Goal: Find specific page/section: Find specific page/section

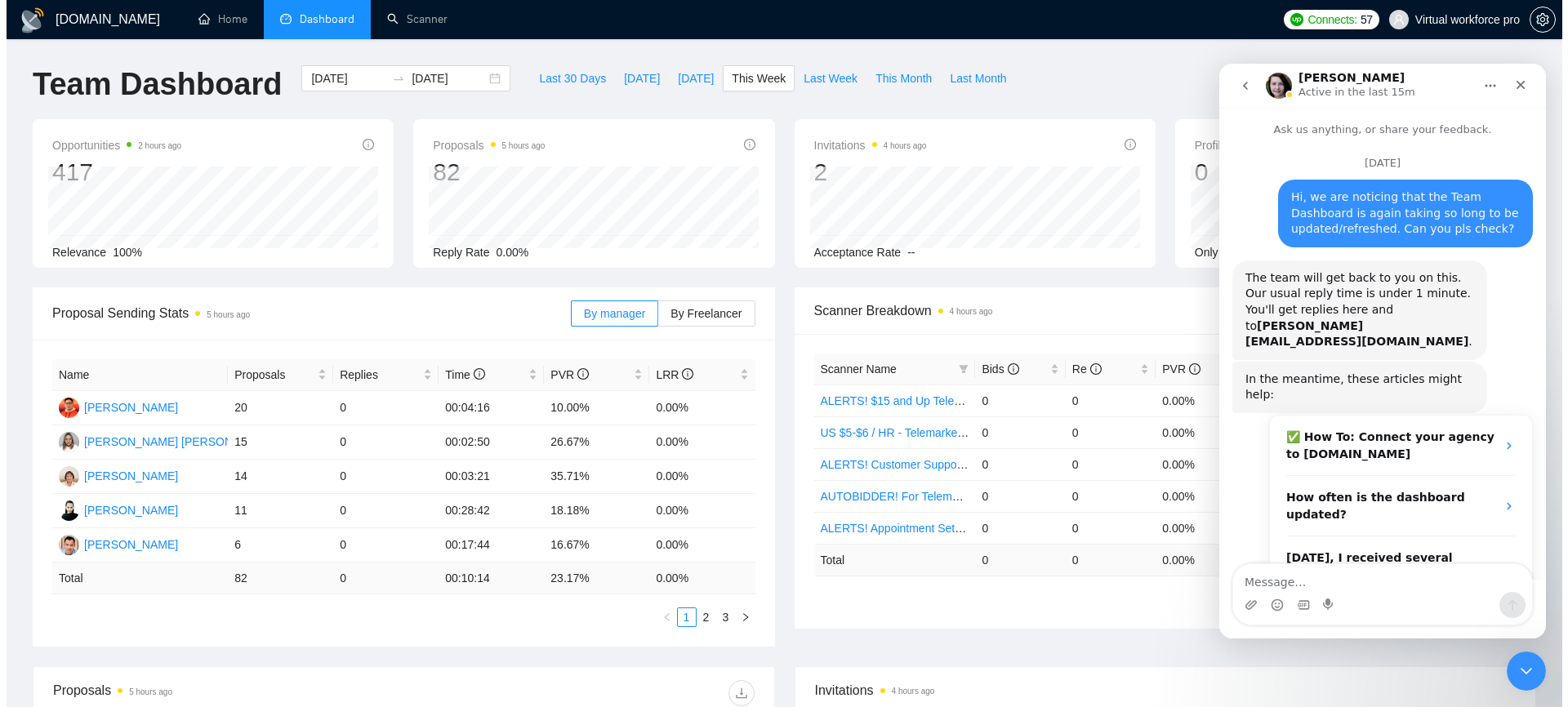
scroll to position [1106, 0]
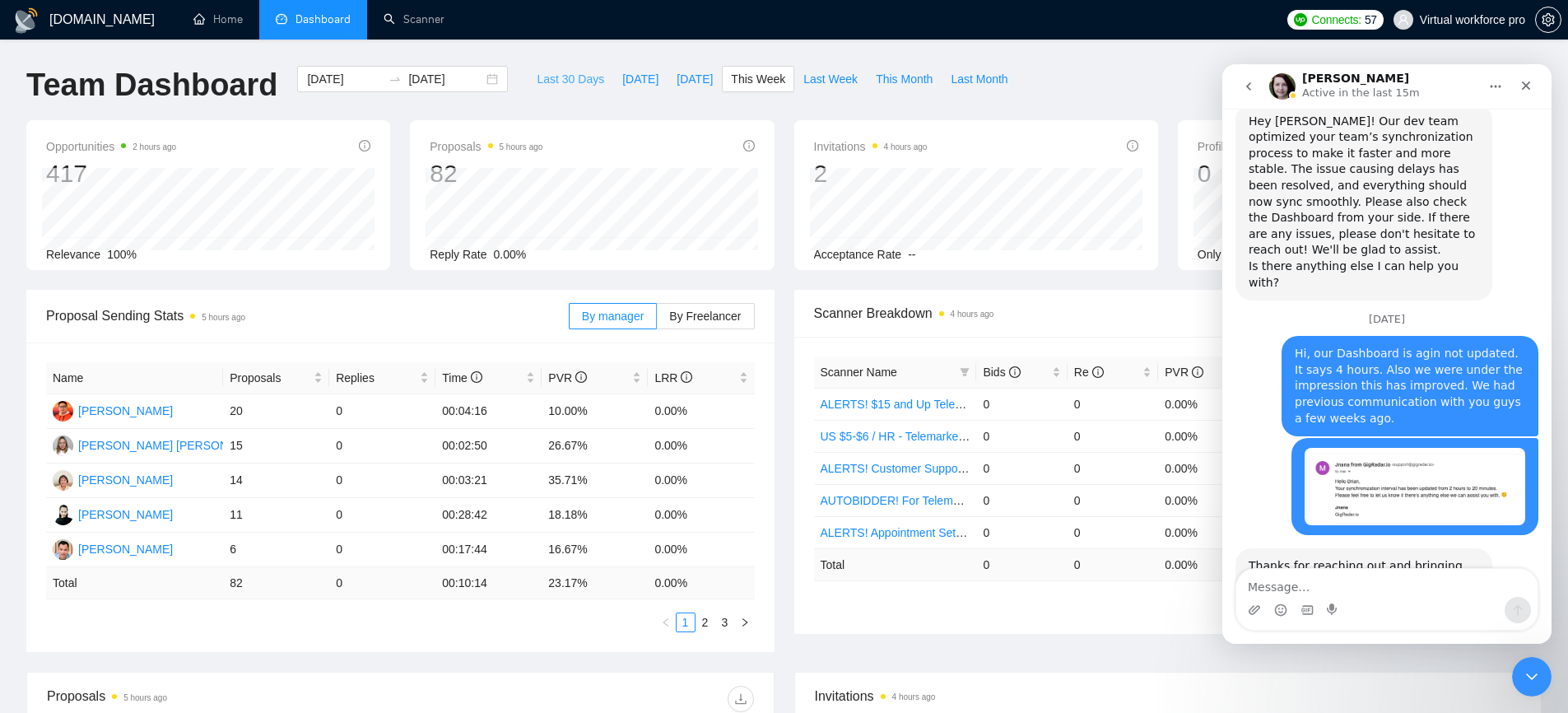
click at [552, 70] on span "Last 30 Days" at bounding box center [571, 79] width 68 height 18
type input "[DATE]"
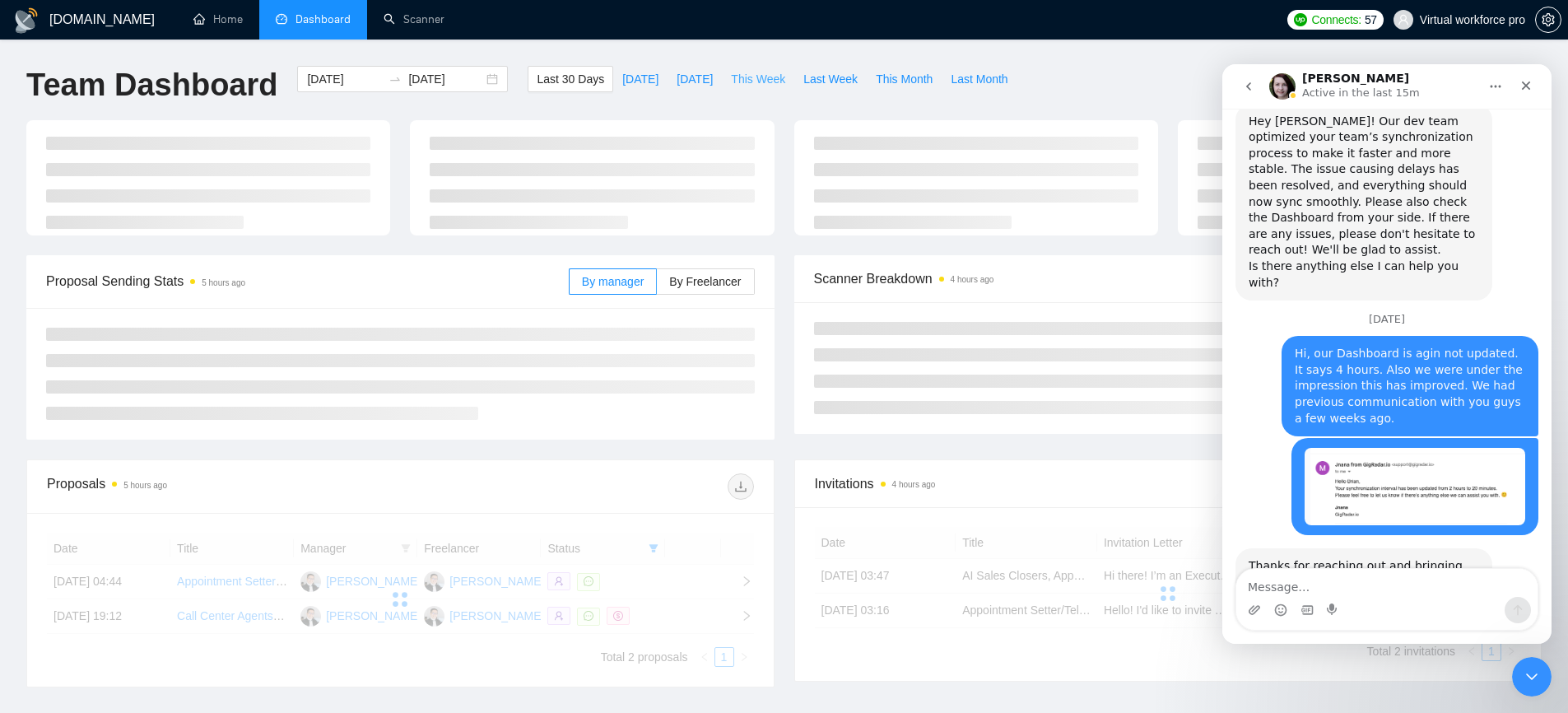
click at [750, 85] on span "This Week" at bounding box center [758, 79] width 54 height 18
type input "[DATE]"
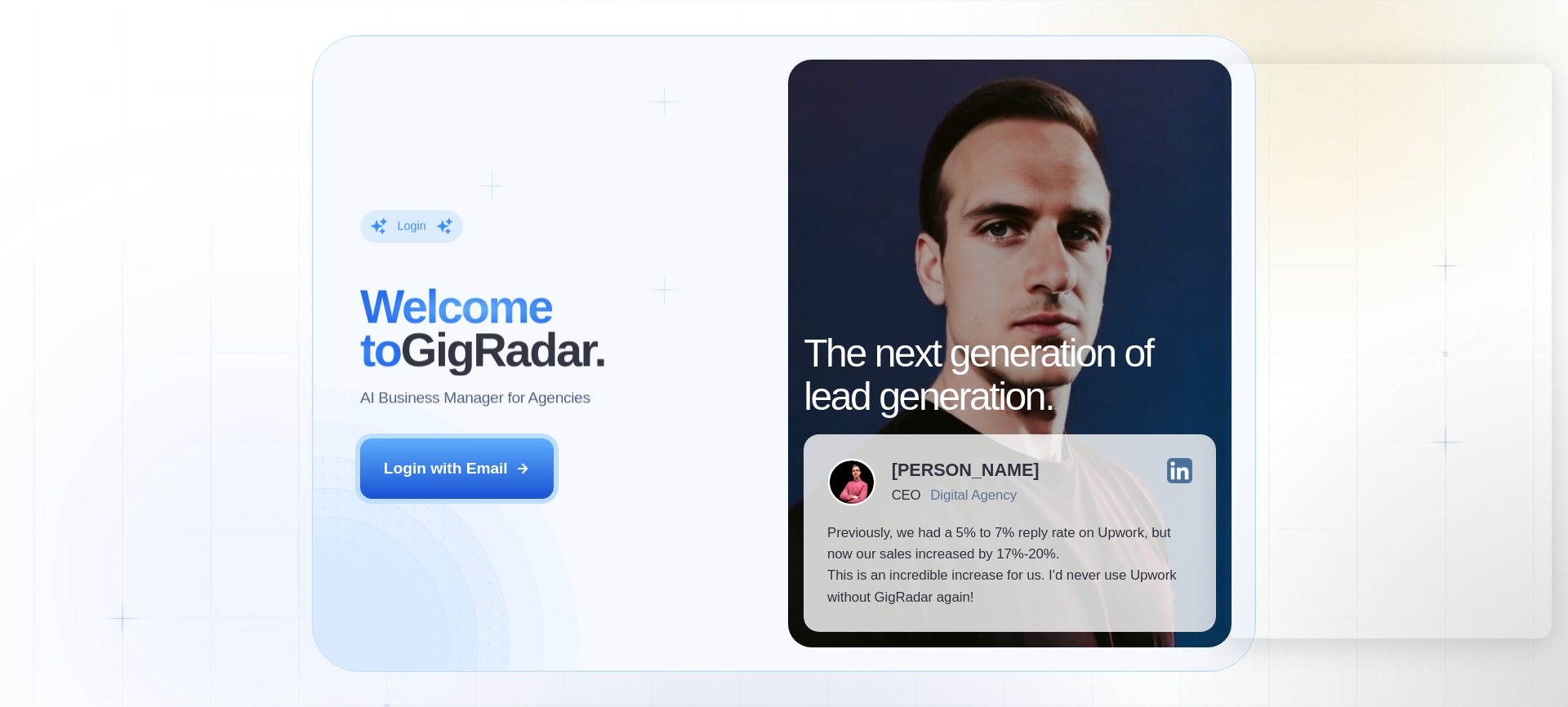
click at [532, 468] on button "Login with Email" at bounding box center [457, 469] width 195 height 60
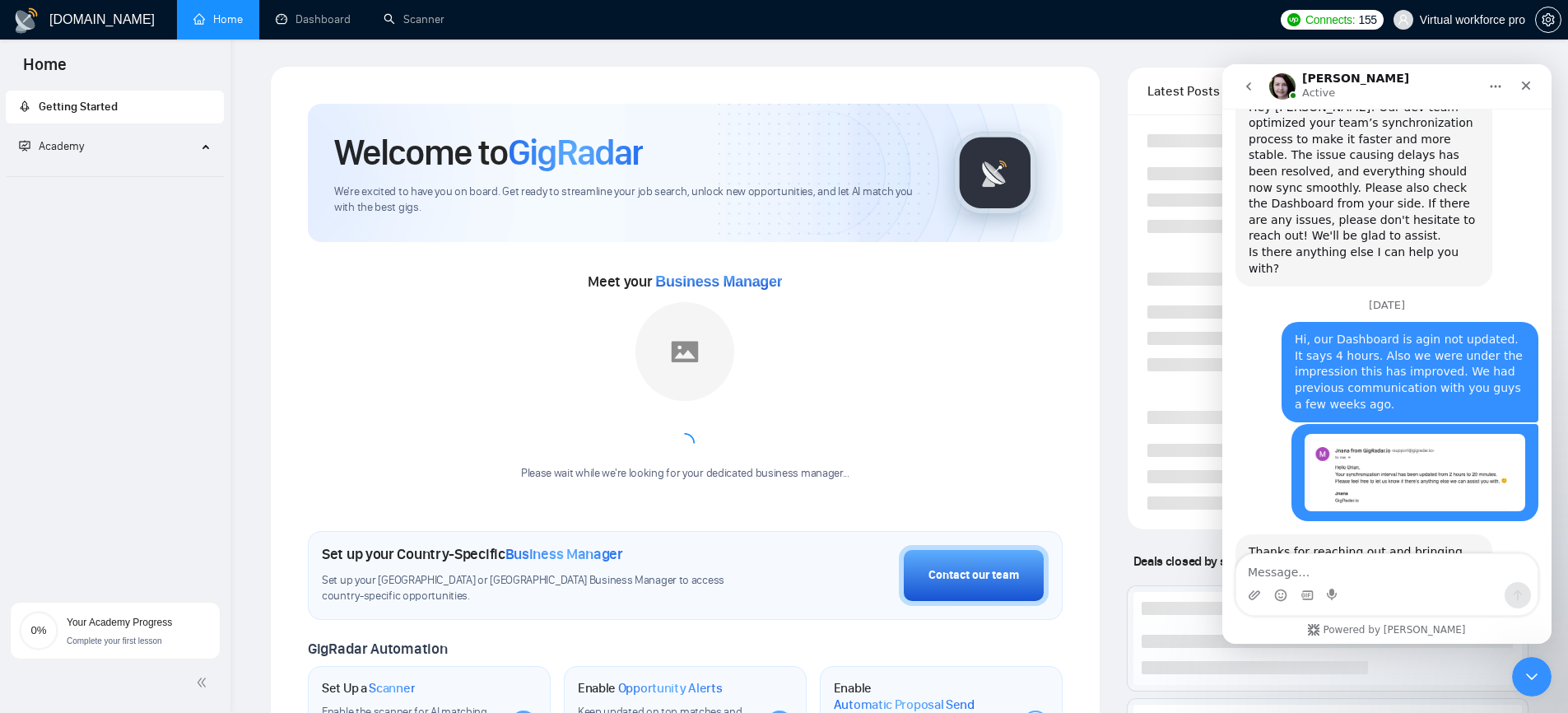
scroll to position [1130, 0]
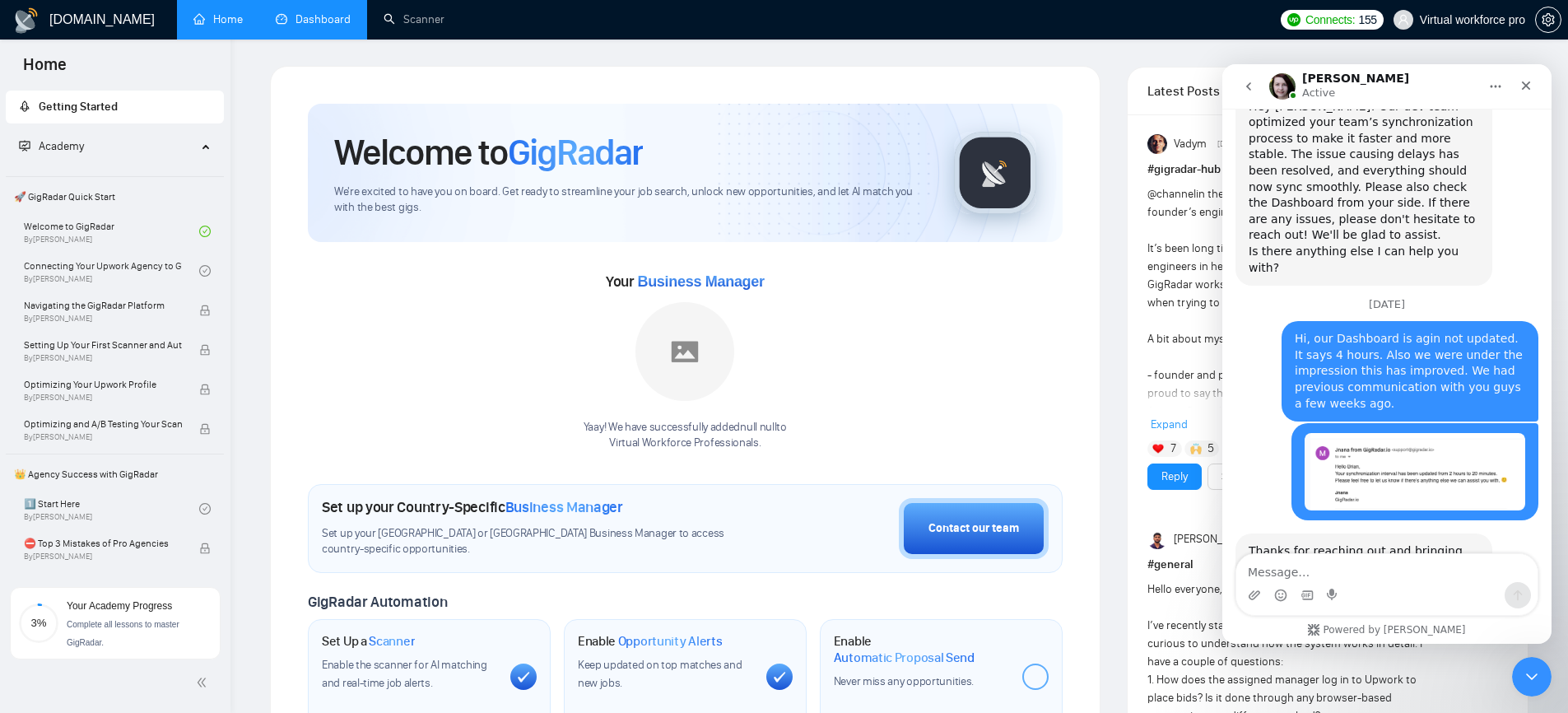
click at [336, 26] on link "Dashboard" at bounding box center [313, 19] width 75 height 14
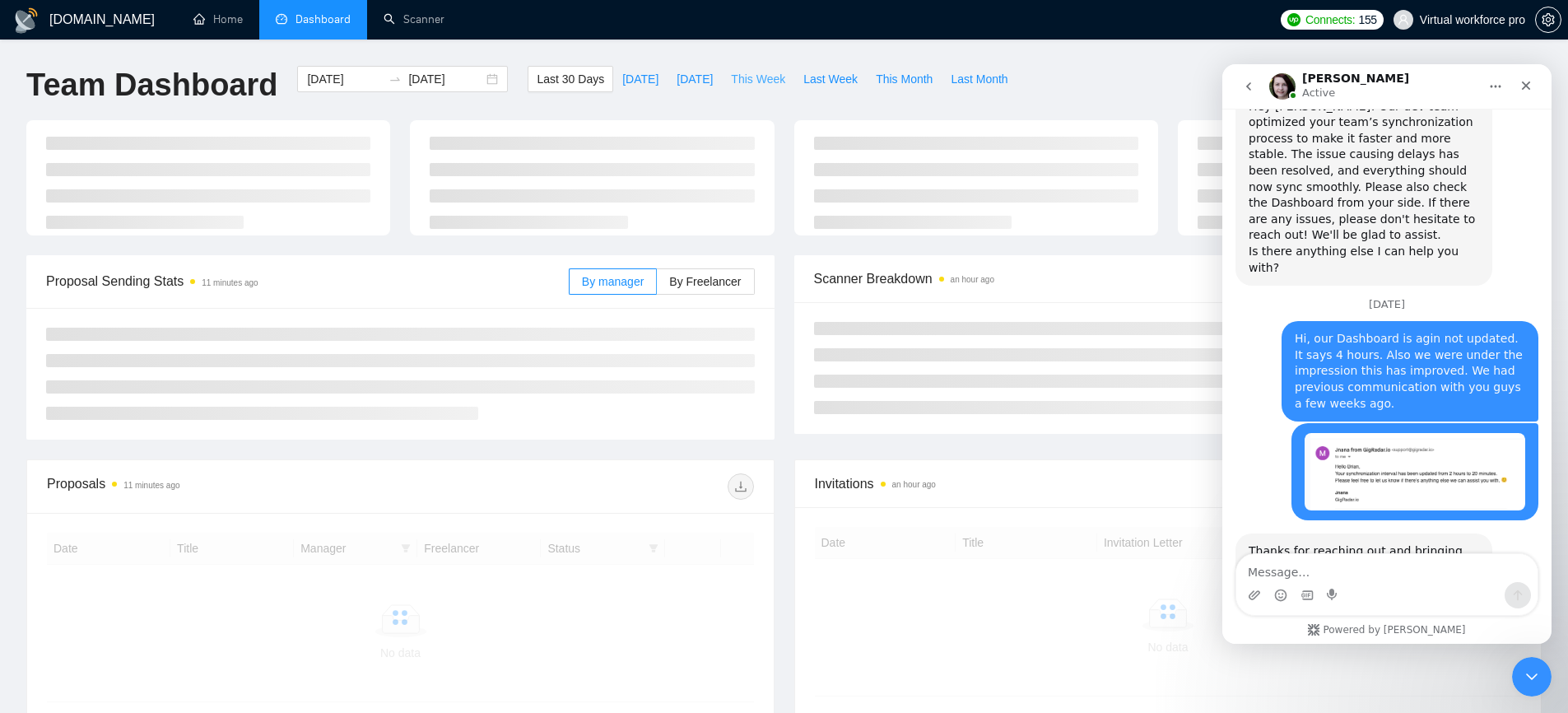
click at [746, 70] on span "This Week" at bounding box center [758, 79] width 54 height 18
type input "[DATE]"
